Goal: Task Accomplishment & Management: Manage account settings

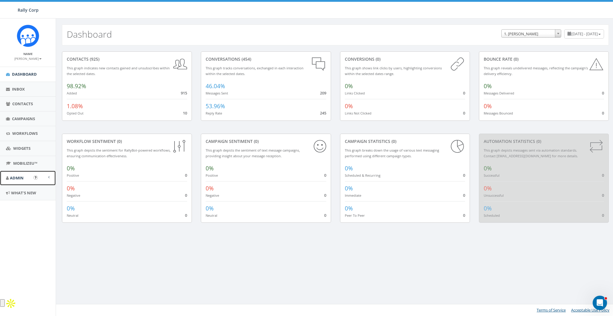
click at [24, 185] on link "Admin" at bounding box center [28, 178] width 56 height 15
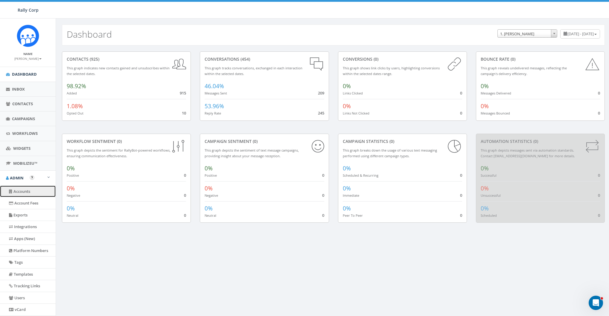
click at [20, 193] on link "Accounts" at bounding box center [28, 192] width 56 height 12
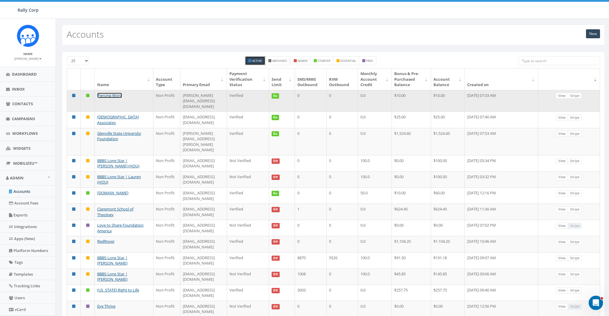
click at [106, 93] on link "Piercing Word" at bounding box center [109, 95] width 25 height 5
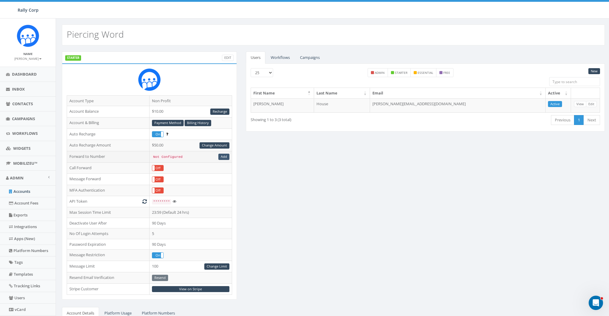
scroll to position [1, 0]
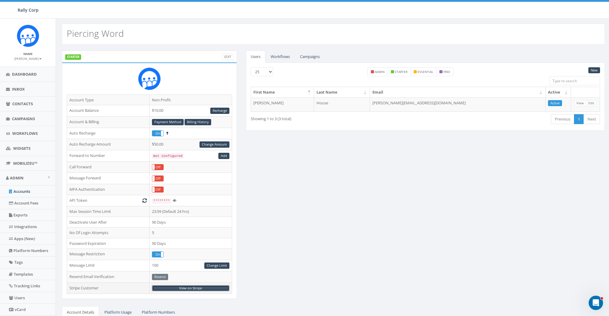
click at [183, 287] on link "View on Stripe" at bounding box center [190, 288] width 77 height 6
click at [359, 162] on div "STARTER Edit Account Type Non Profit Account Balance $10.00 Recharge Account & …" at bounding box center [333, 234] width 552 height 367
drag, startPoint x: 431, startPoint y: 136, endPoint x: 364, endPoint y: 122, distance: 68.5
click at [430, 136] on div "Users Workflows Campaigns New 25 50 100 admin starter essential free First Name…" at bounding box center [425, 95] width 368 height 88
click at [17, 192] on link "Accounts" at bounding box center [28, 192] width 56 height 12
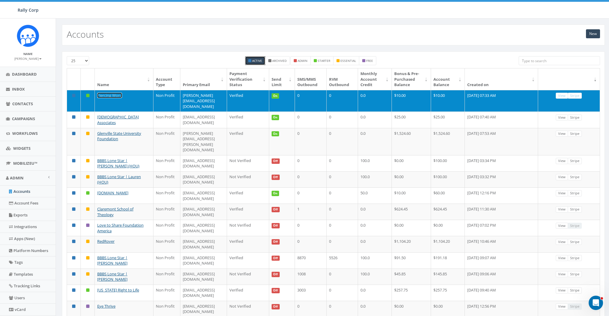
click at [105, 95] on link "Piercing Word" at bounding box center [109, 95] width 25 height 5
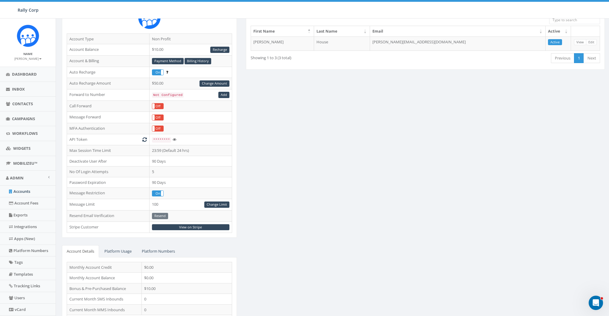
scroll to position [90, 0]
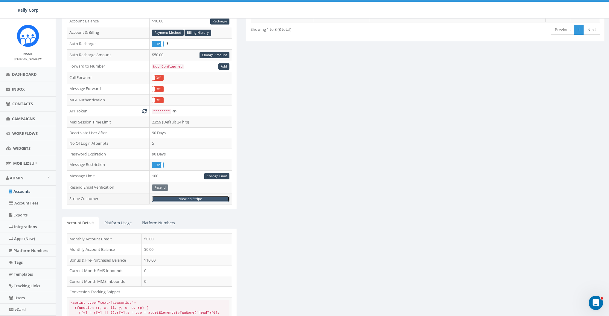
click at [197, 196] on link "View on Stripe" at bounding box center [190, 199] width 77 height 6
click at [365, 112] on div "STARTER Edit Account Type Non Profit Account Balance $10.00 Recharge Account & …" at bounding box center [333, 144] width 552 height 367
